Goal: Task Accomplishment & Management: Complete application form

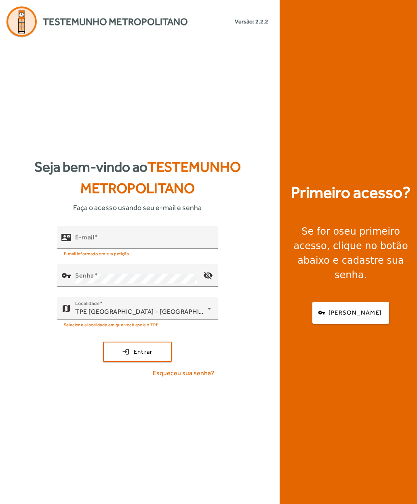
click at [83, 241] on mat-label "E-mail" at bounding box center [84, 237] width 19 height 8
click at [83, 246] on input "E-mail" at bounding box center [143, 241] width 136 height 10
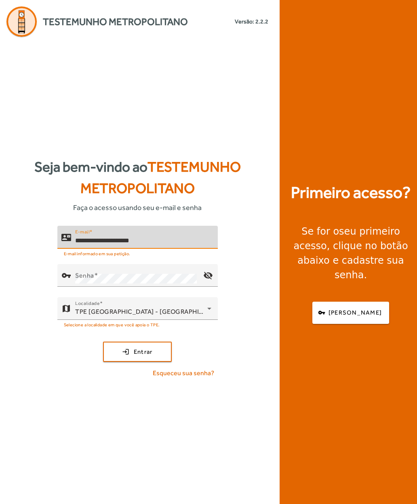
type input "**********"
click at [81, 279] on mat-label "Senha" at bounding box center [84, 276] width 19 height 8
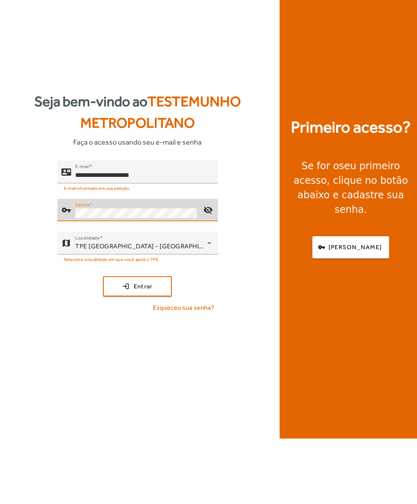
click at [124, 342] on span "submit" at bounding box center [137, 351] width 67 height 19
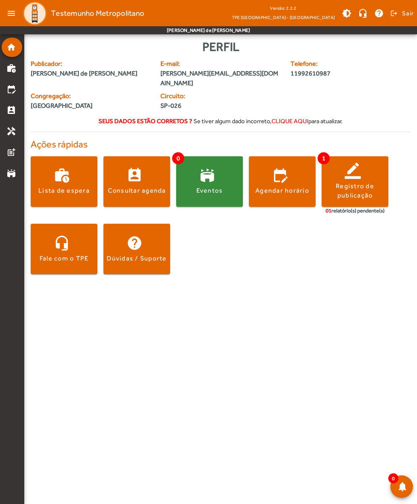
click at [359, 182] on div "Registro de publicação" at bounding box center [354, 191] width 67 height 18
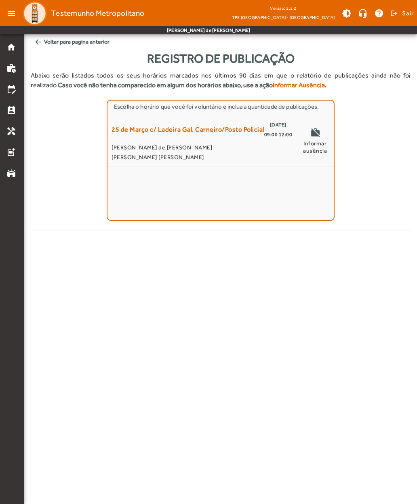
click at [319, 134] on mat-icon "work_off" at bounding box center [315, 134] width 10 height 12
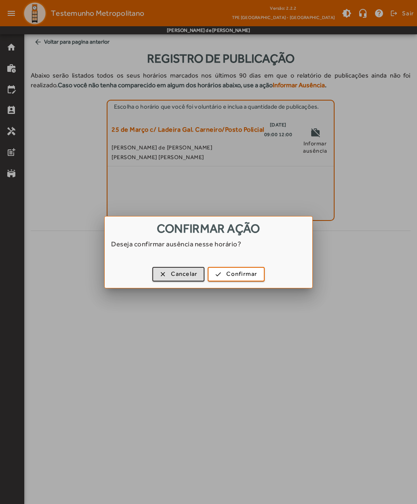
click at [241, 277] on span "Confirmar" at bounding box center [241, 273] width 31 height 9
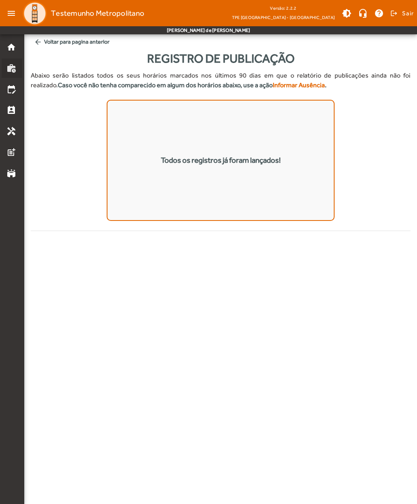
click at [9, 67] on mat-icon "work_history" at bounding box center [11, 68] width 10 height 10
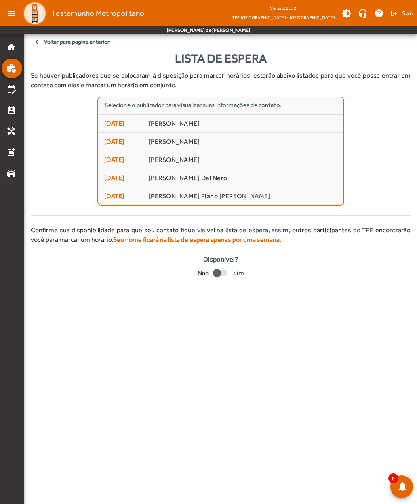
click at [46, 43] on span "arrow_back Voltar para pagina anterior" at bounding box center [221, 41] width 380 height 15
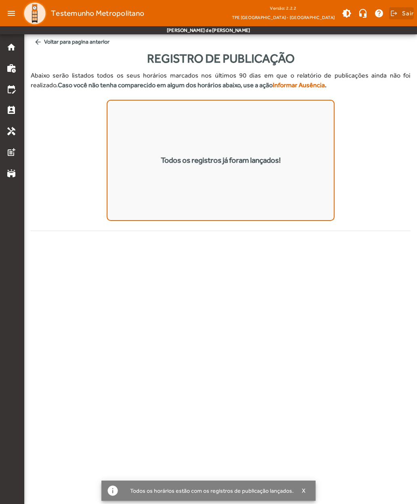
click at [398, 9] on span at bounding box center [401, 13] width 25 height 19
